Goal: Information Seeking & Learning: Learn about a topic

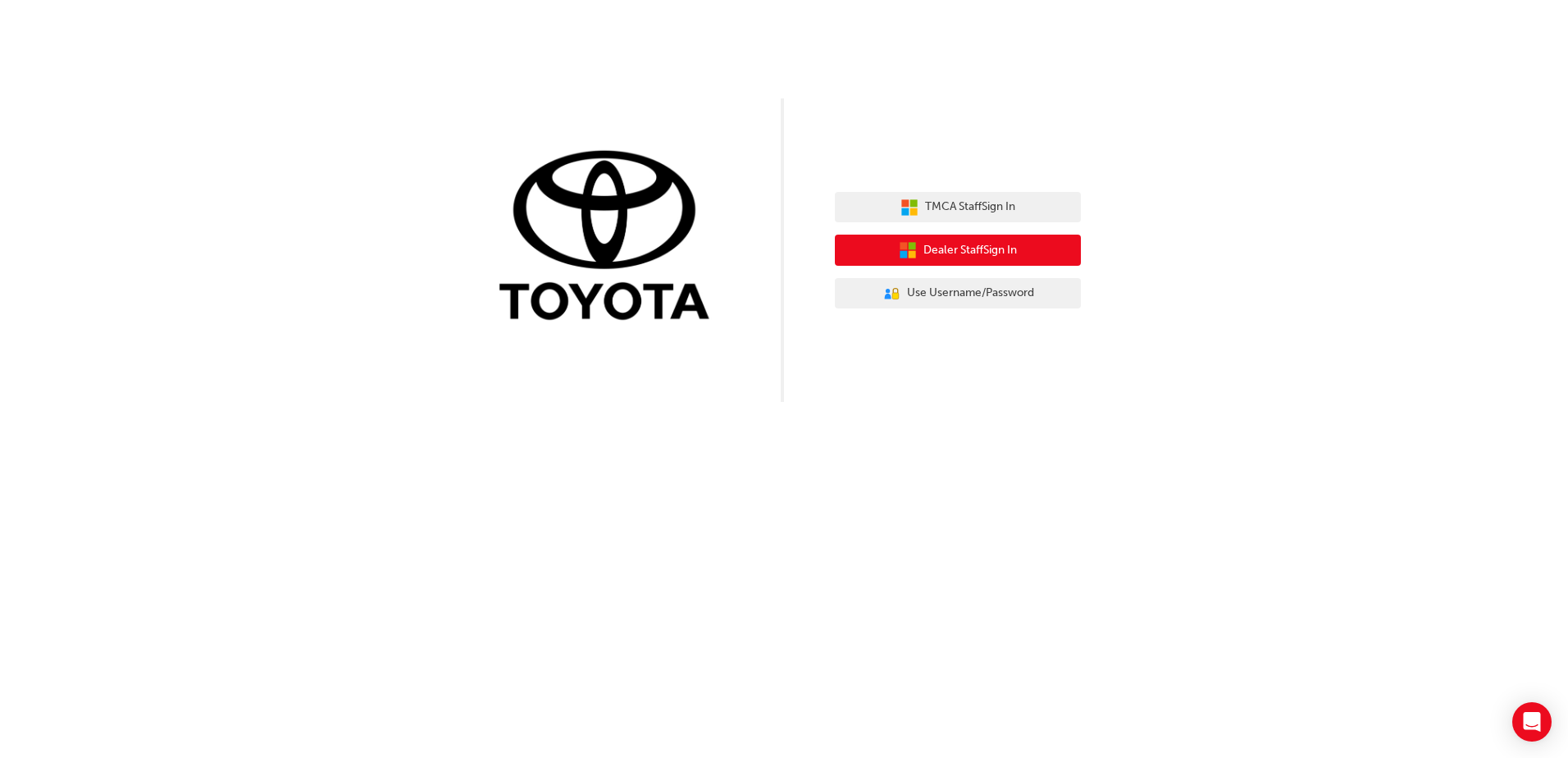
click at [1009, 262] on button "Dealer Staff Sign In" at bounding box center [957, 250] width 246 height 31
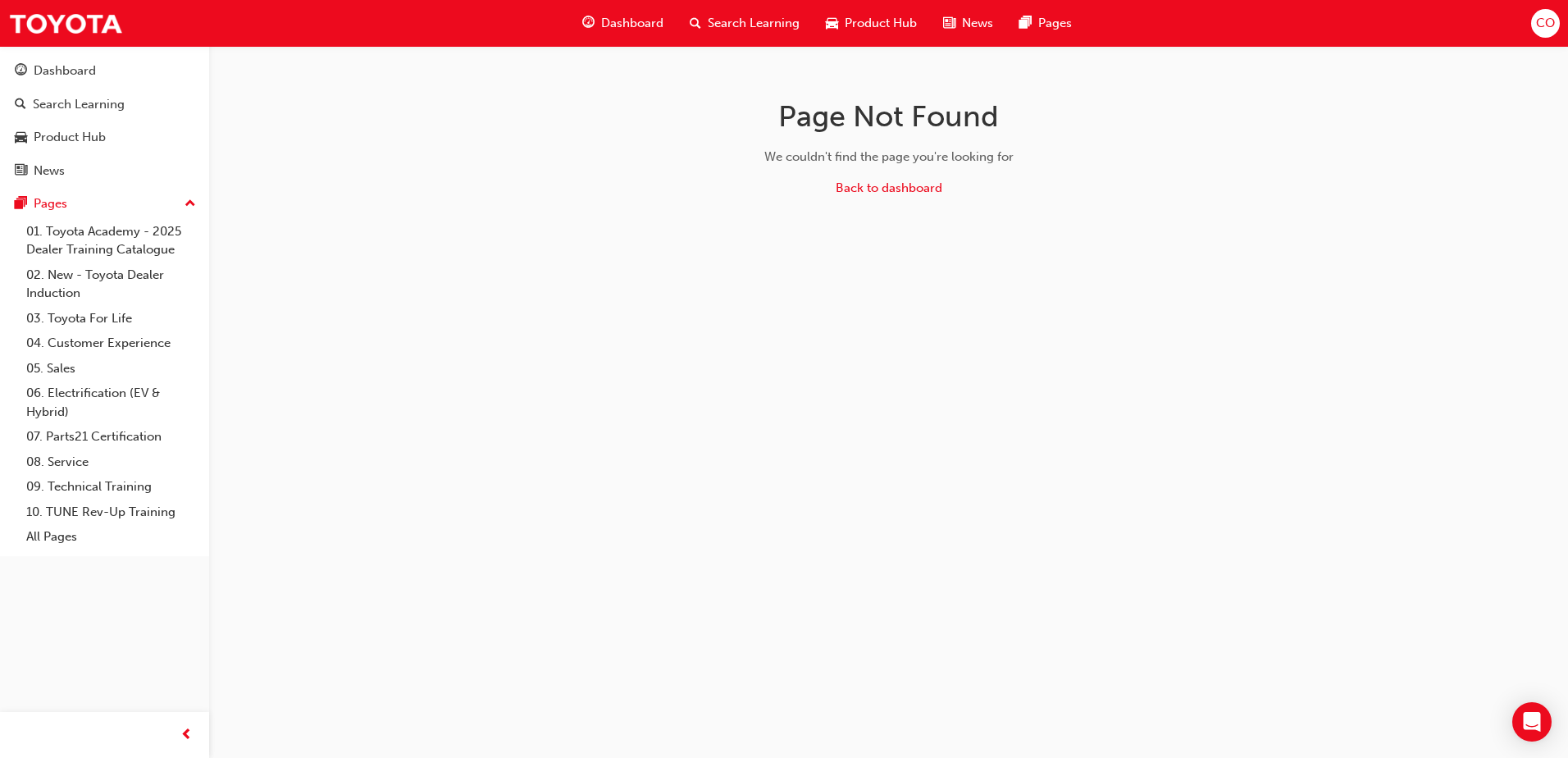
click at [608, 26] on span "Dashboard" at bounding box center [632, 23] width 62 height 19
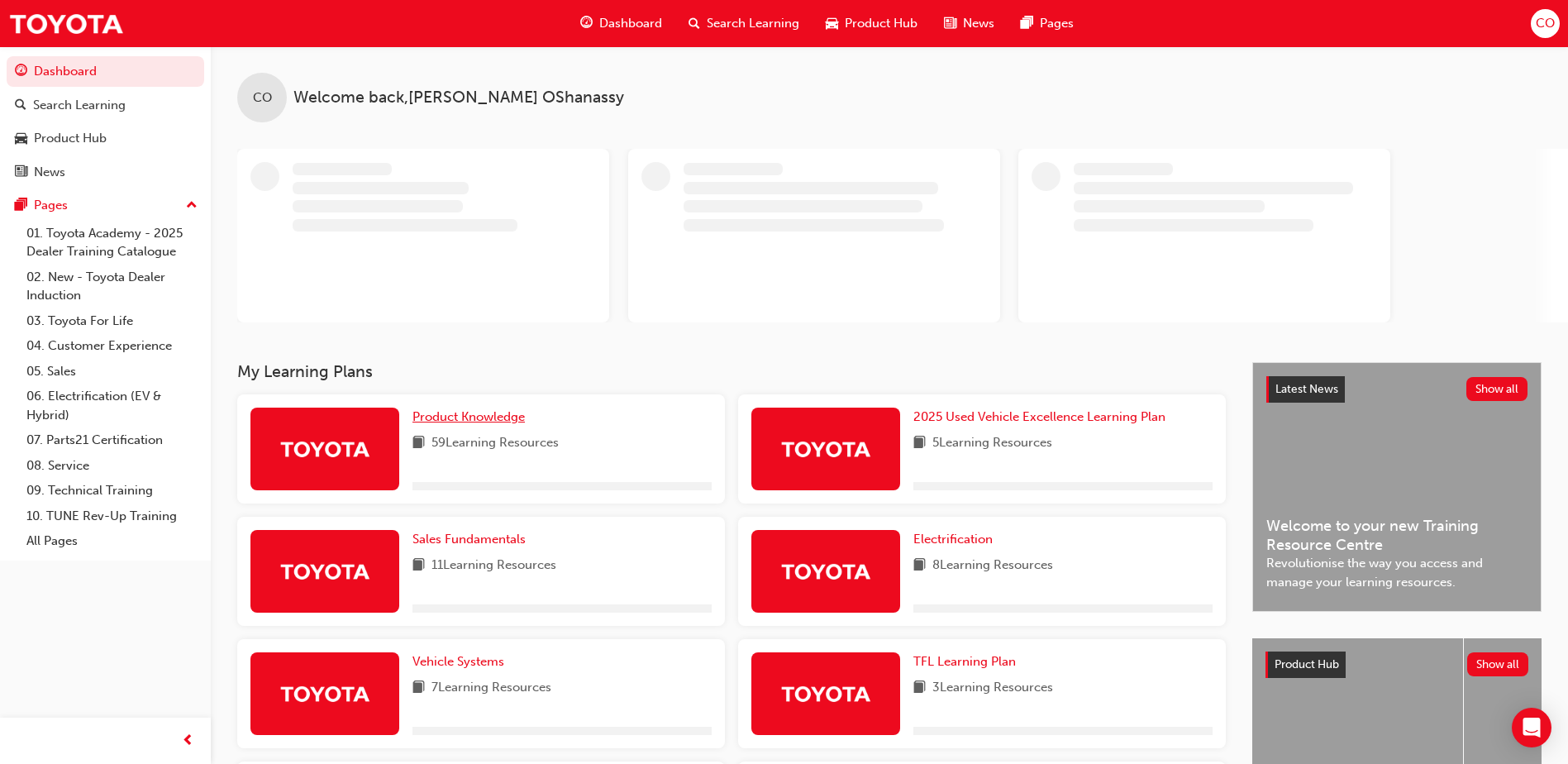
click at [501, 420] on span "Product Knowledge" at bounding box center [468, 416] width 112 height 15
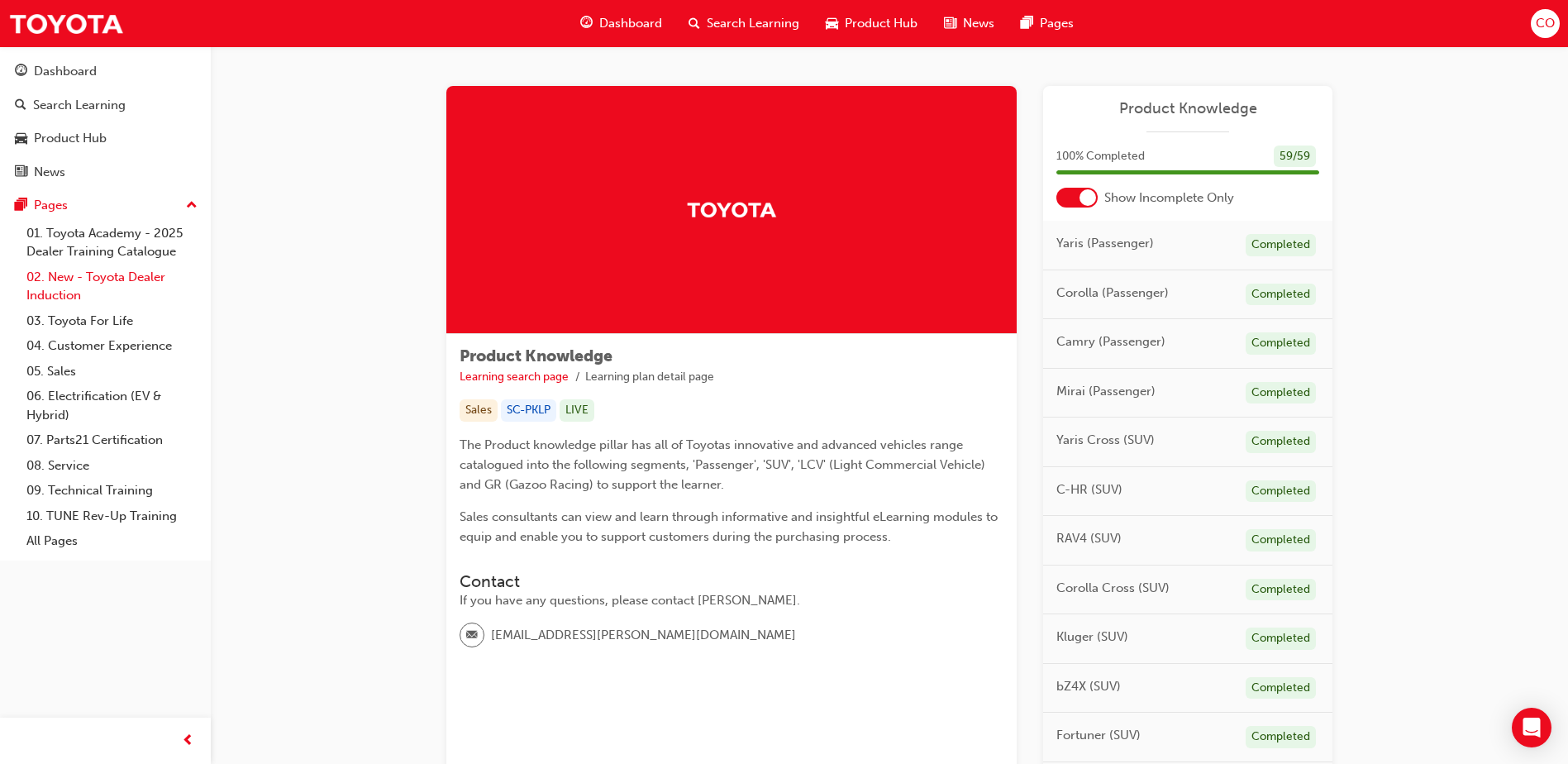
click at [126, 280] on link "02. New - Toyota Dealer Induction" at bounding box center [112, 286] width 185 height 44
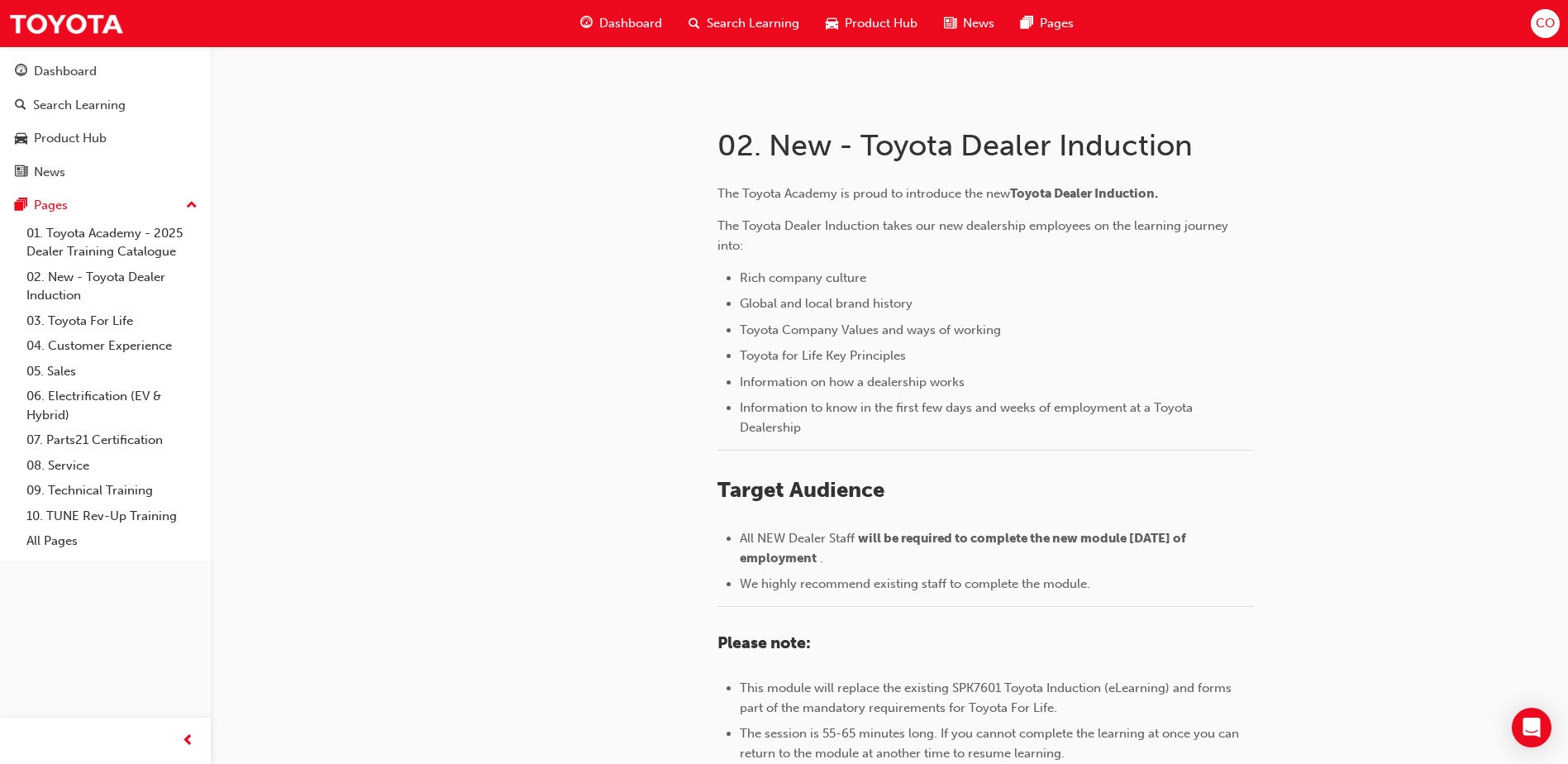
scroll to position [662, 0]
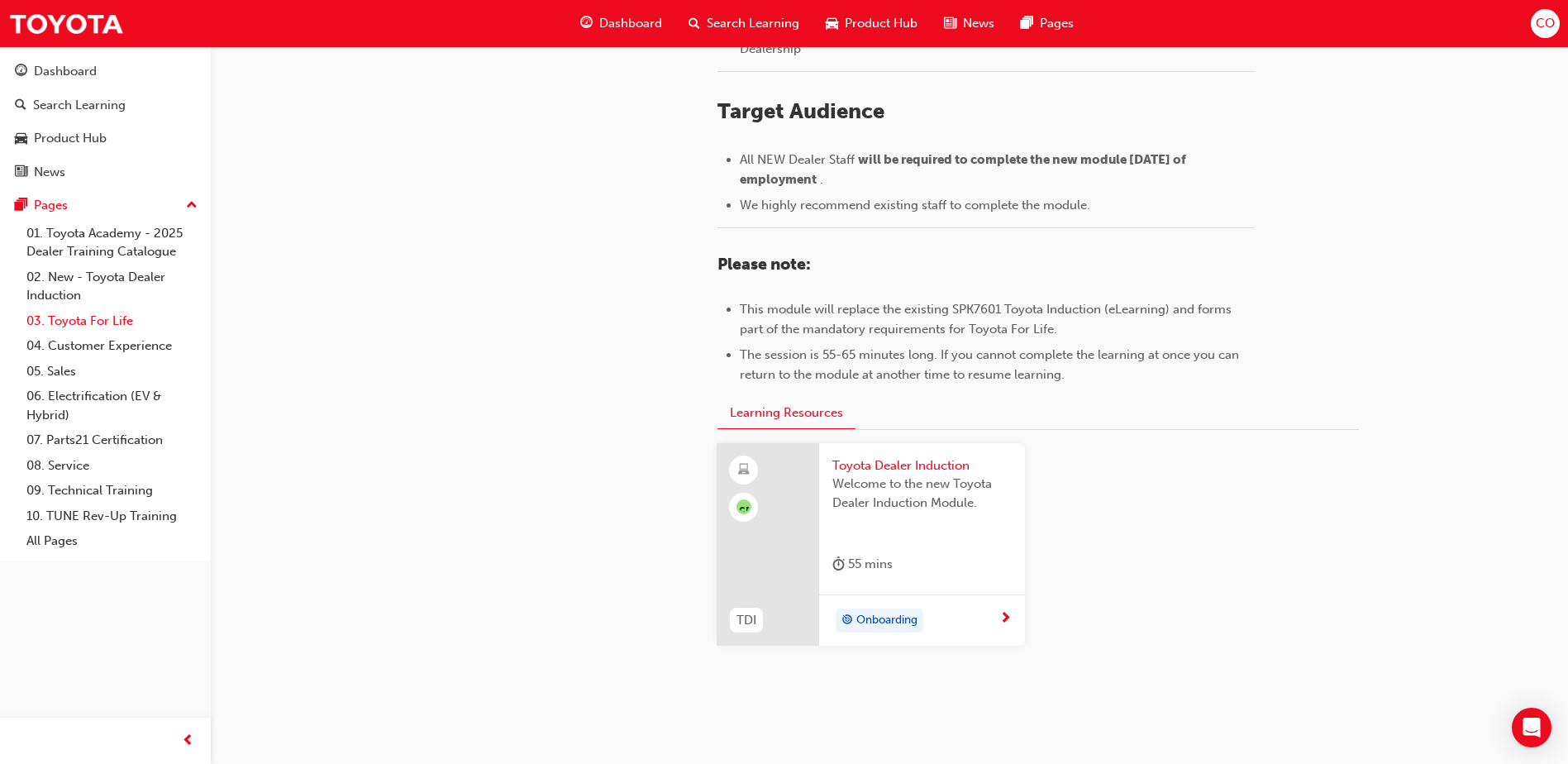
click at [103, 322] on link "03. Toyota For Life" at bounding box center [112, 321] width 185 height 26
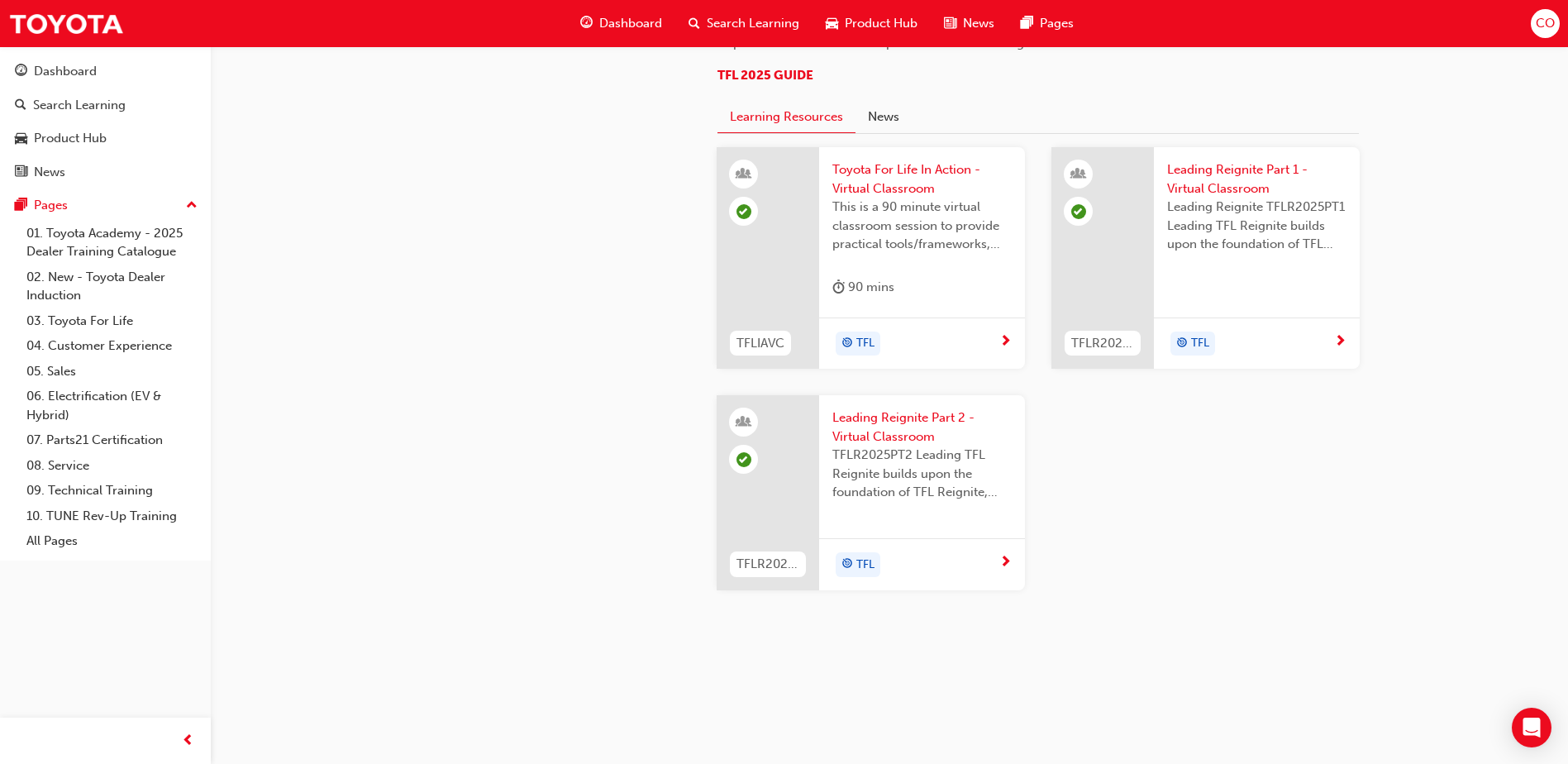
scroll to position [1747, 0]
click at [105, 395] on link "06. Electrification (EV & Hybrid)" at bounding box center [112, 406] width 185 height 44
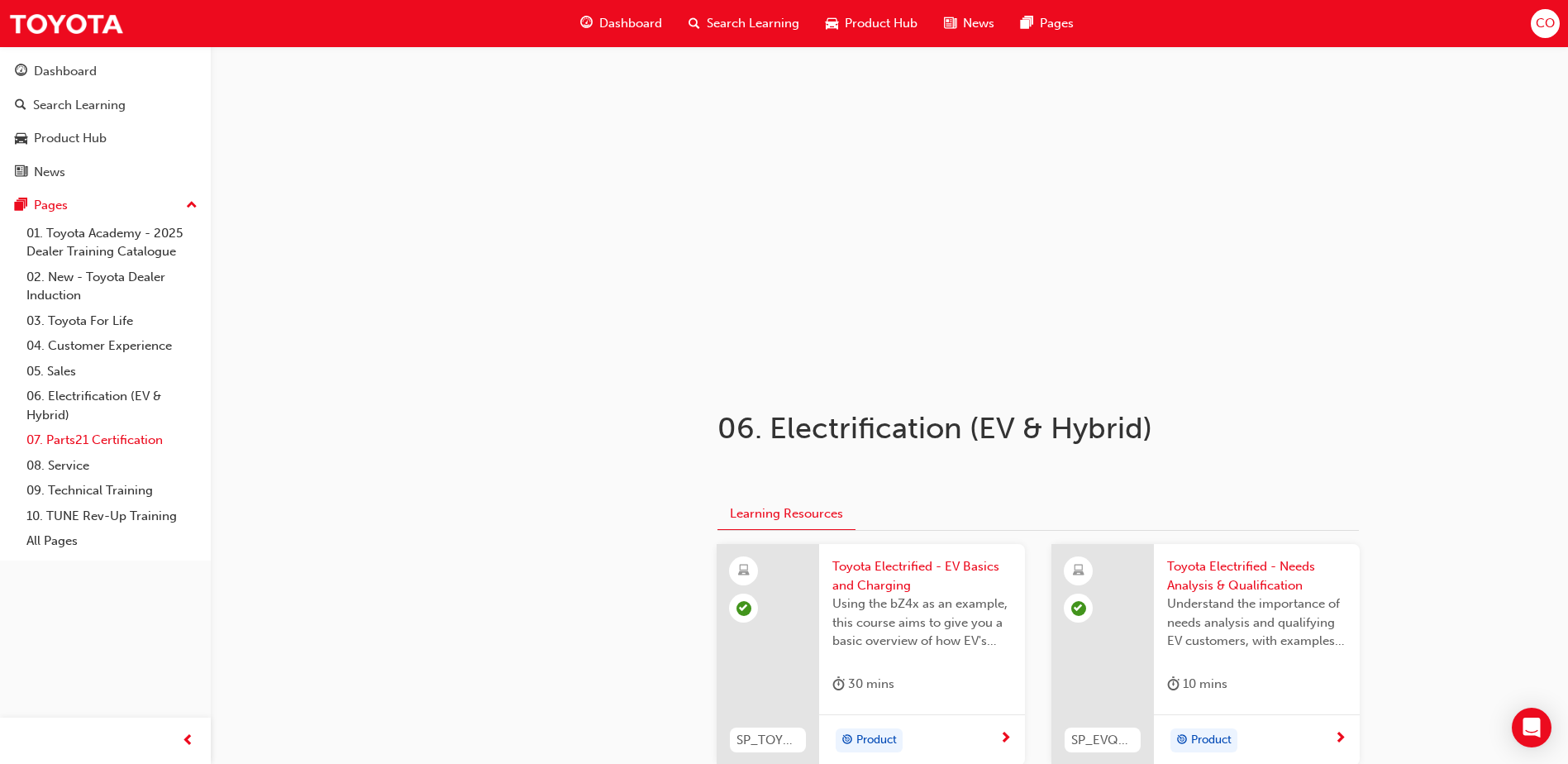
click at [148, 447] on link "07. Parts21 Certification" at bounding box center [112, 440] width 185 height 26
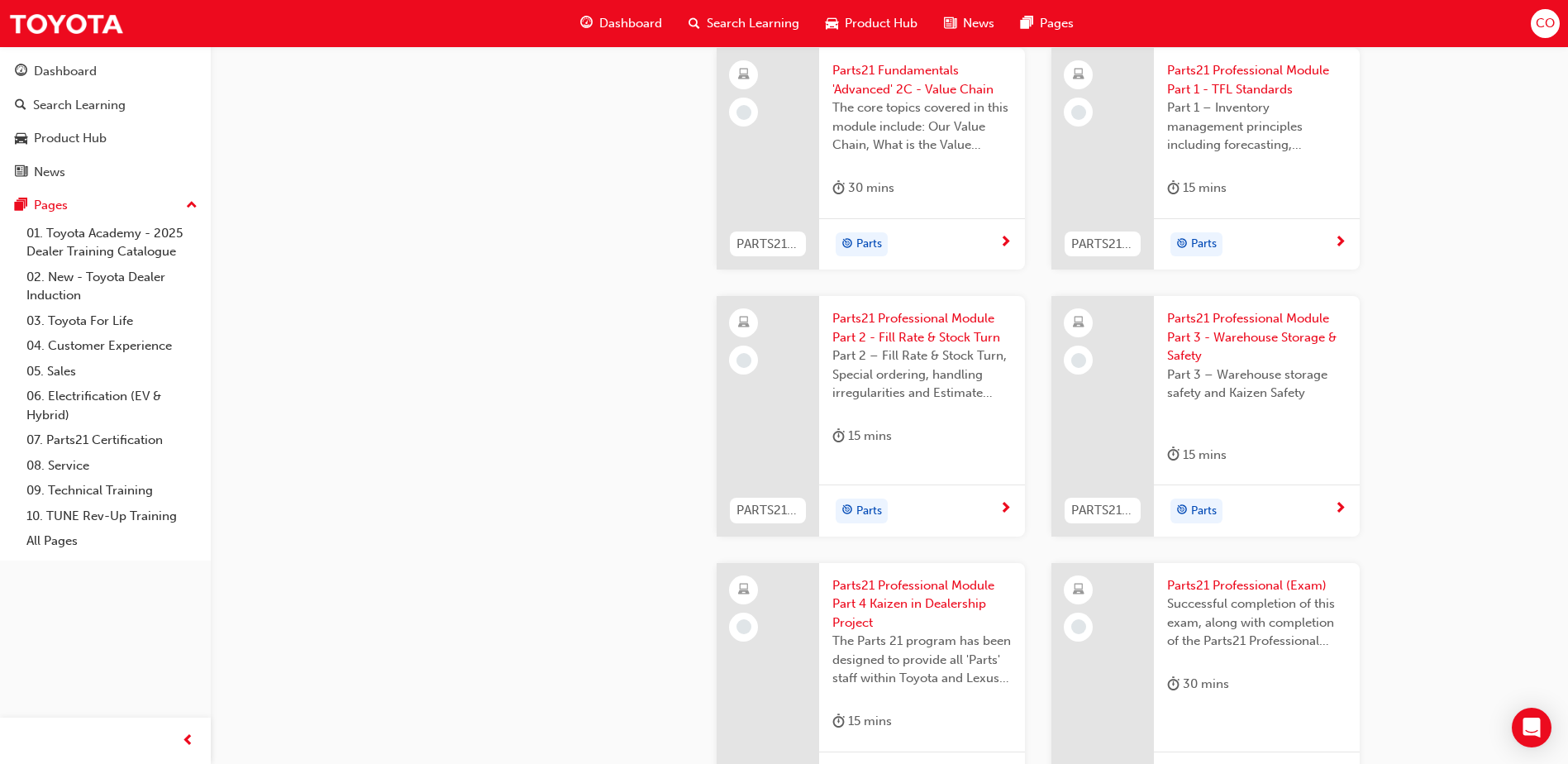
scroll to position [2315, 0]
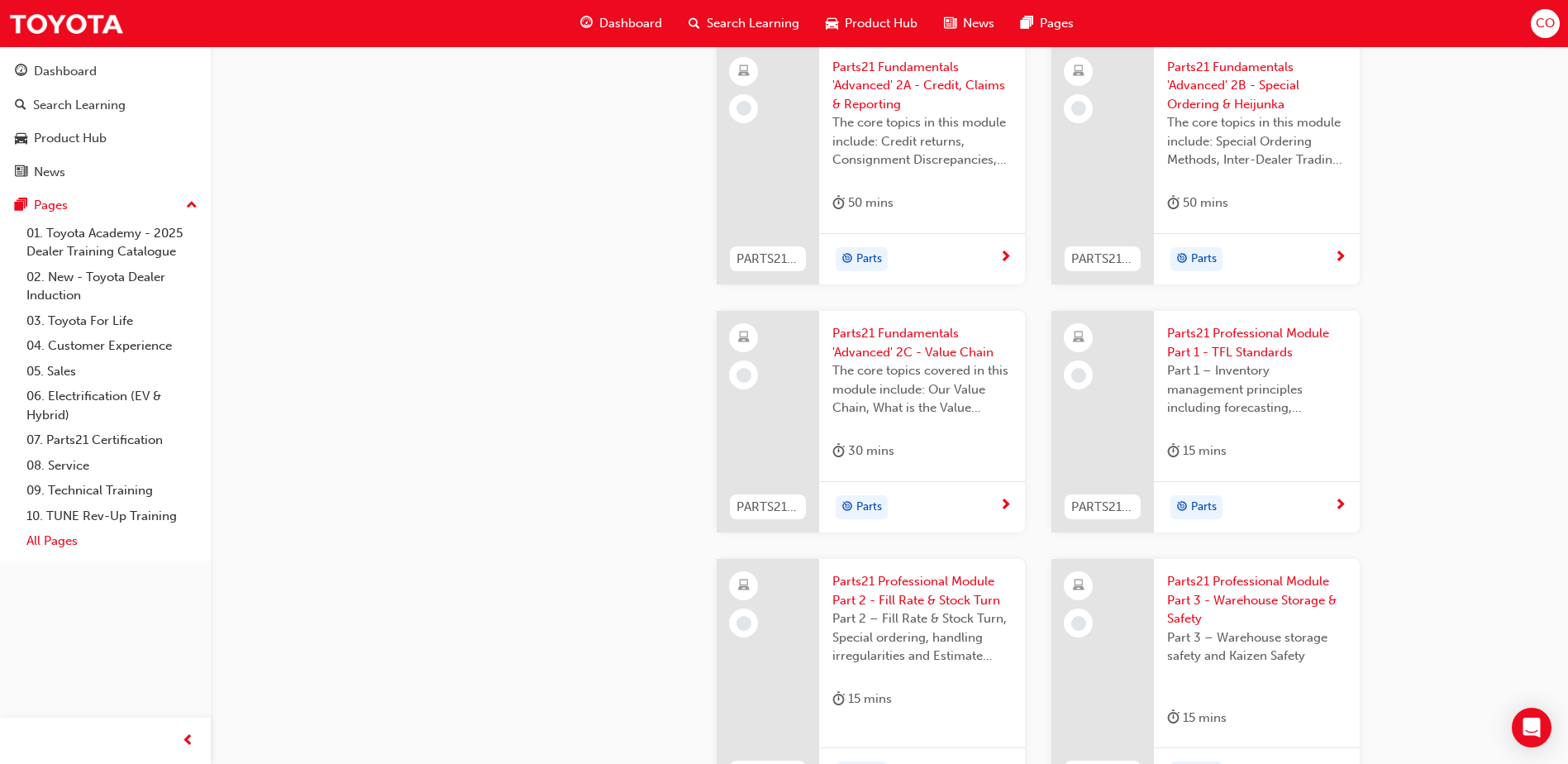
click at [37, 547] on link "All Pages" at bounding box center [112, 541] width 185 height 26
